Goal: Task Accomplishment & Management: Manage account settings

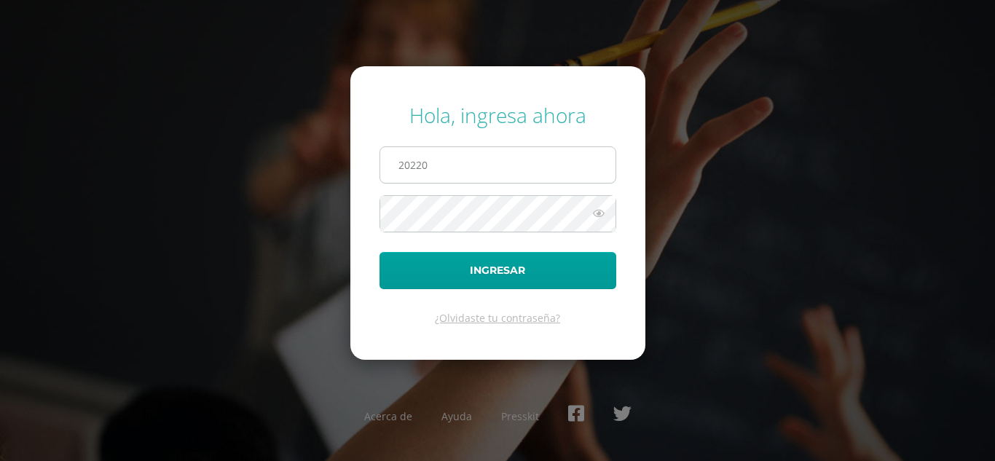
type input "[EMAIL_ADDRESS][DOMAIN_NAME]"
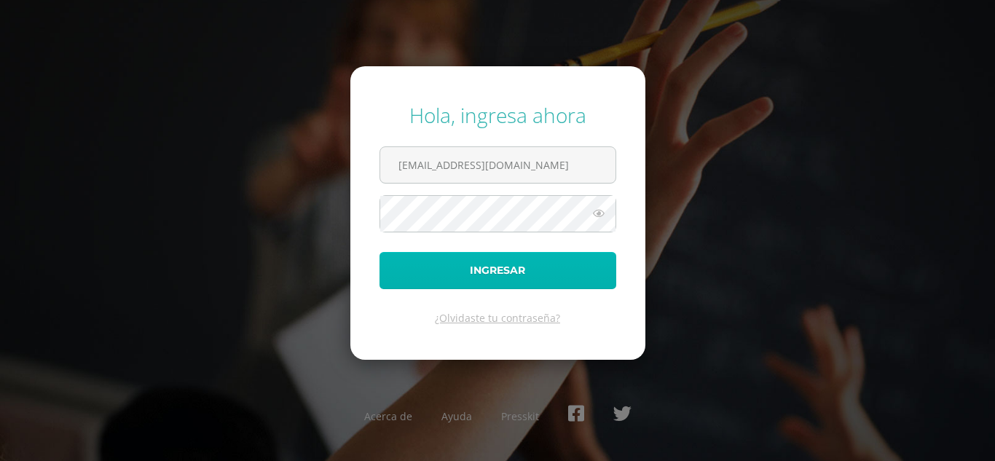
click at [536, 266] on button "Ingresar" at bounding box center [498, 270] width 237 height 37
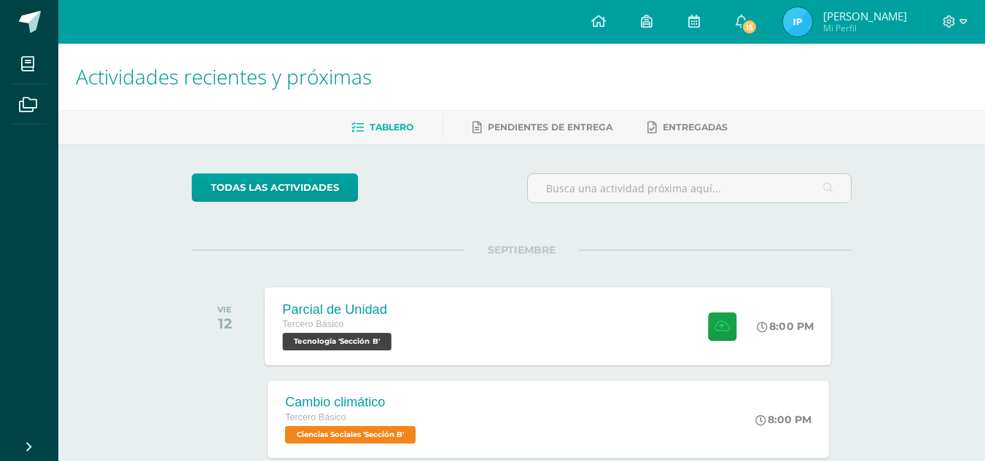
click at [318, 350] on span "Tecnología 'Sección B'" at bounding box center [337, 341] width 109 height 17
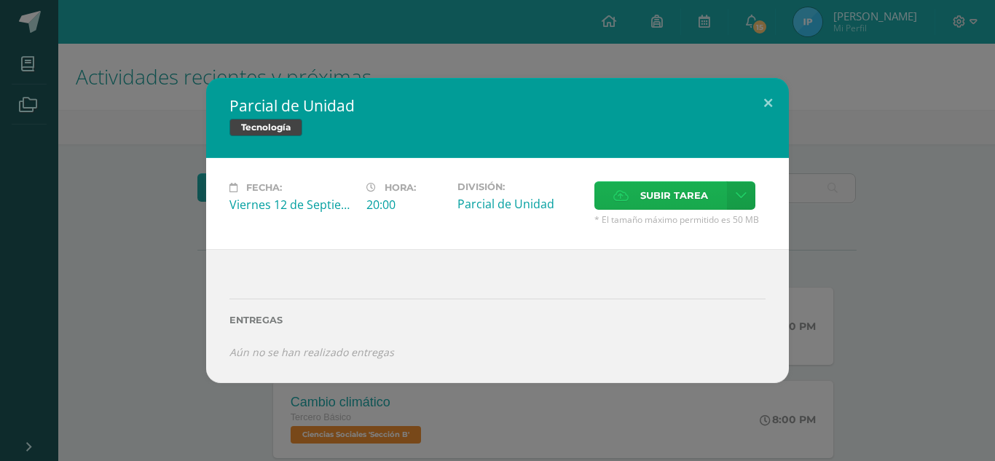
click at [665, 189] on span "Subir tarea" at bounding box center [675, 195] width 68 height 27
click at [0, 0] on input "Subir tarea" at bounding box center [0, 0] width 0 height 0
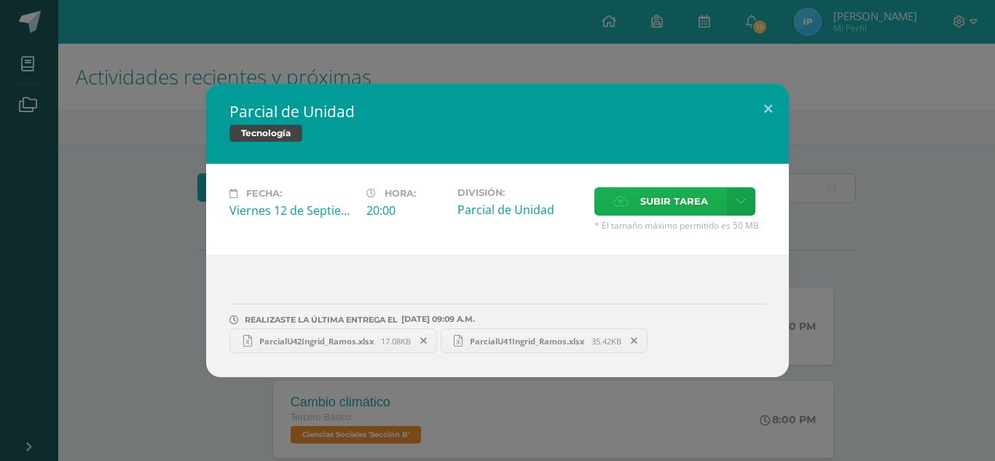
click at [690, 197] on span "Subir tarea" at bounding box center [675, 201] width 68 height 27
click at [0, 0] on input "Subir tarea" at bounding box center [0, 0] width 0 height 0
click at [764, 112] on button at bounding box center [769, 109] width 42 height 50
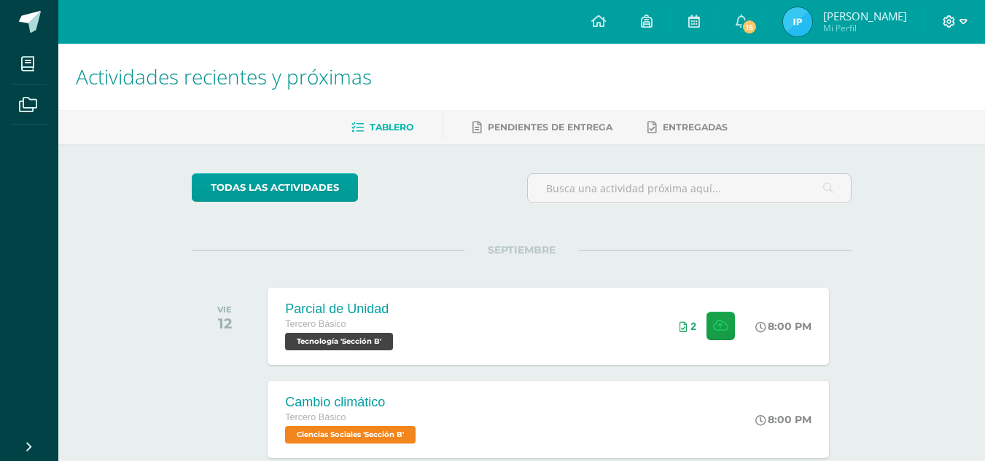
click at [944, 25] on icon at bounding box center [948, 21] width 13 height 13
click at [905, 87] on link "Configuración" at bounding box center [908, 77] width 115 height 21
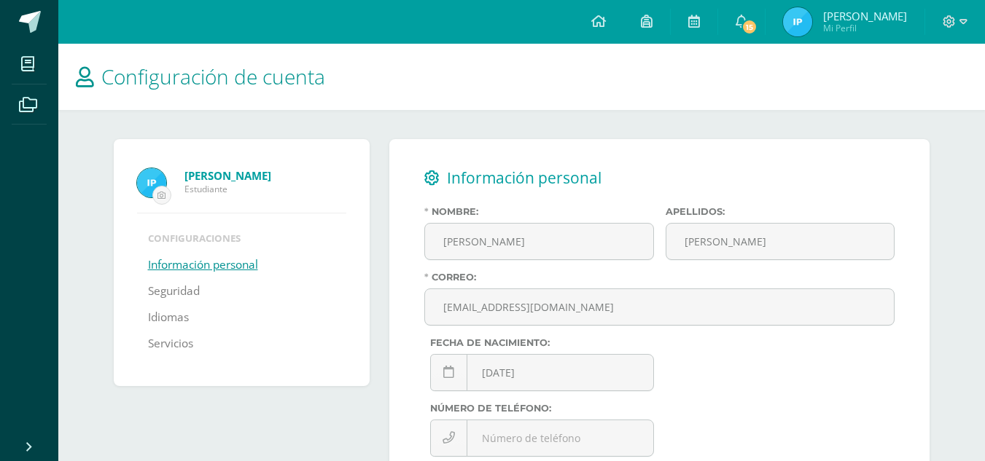
click at [909, 95] on h1 "Configuración de cuenta" at bounding box center [521, 77] width 891 height 66
click at [949, 20] on icon at bounding box center [948, 21] width 13 height 13
click at [919, 99] on span "Cerrar sesión" at bounding box center [917, 99] width 66 height 14
